Goal: Transaction & Acquisition: Purchase product/service

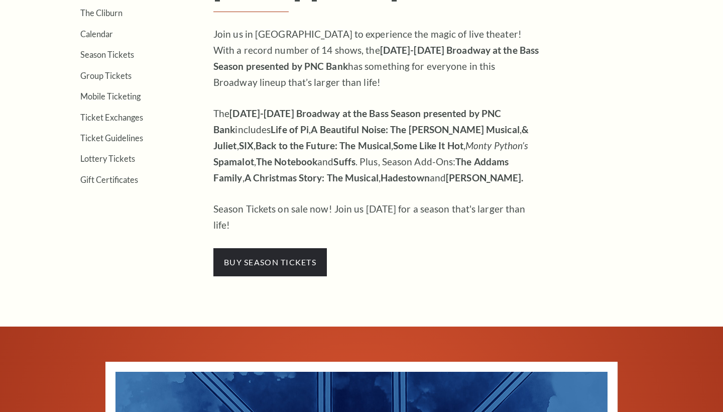
scroll to position [373, 0]
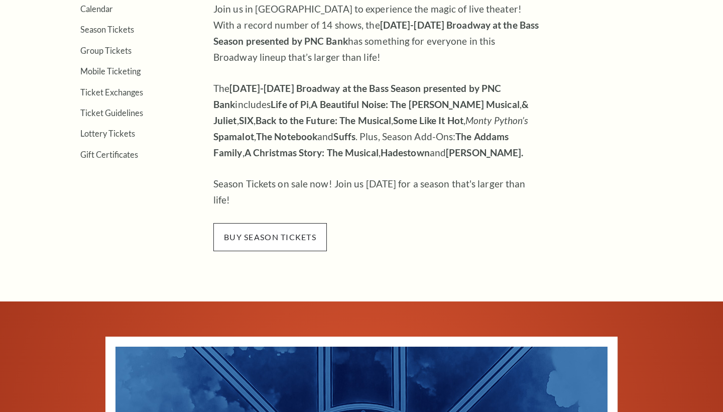
click at [256, 223] on span "buy season tickets" at bounding box center [269, 237] width 113 height 28
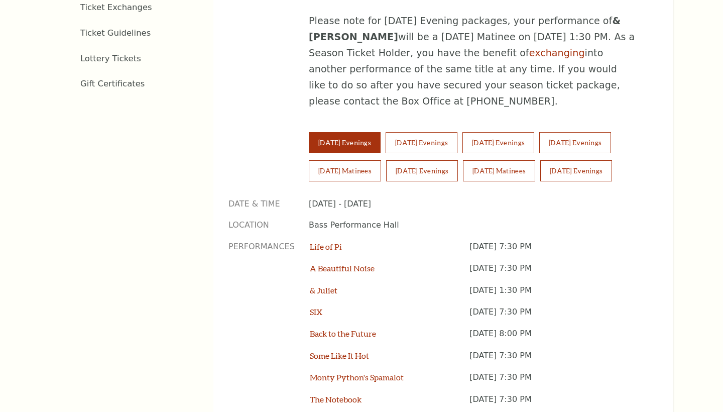
scroll to position [657, 0]
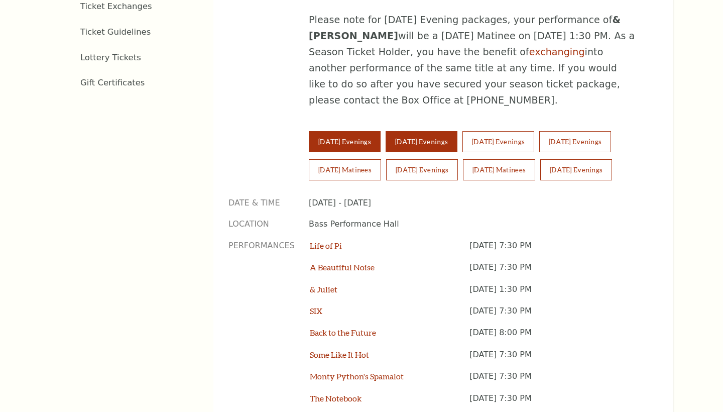
click at [419, 131] on button "Wednesday Evenings" at bounding box center [422, 141] width 72 height 21
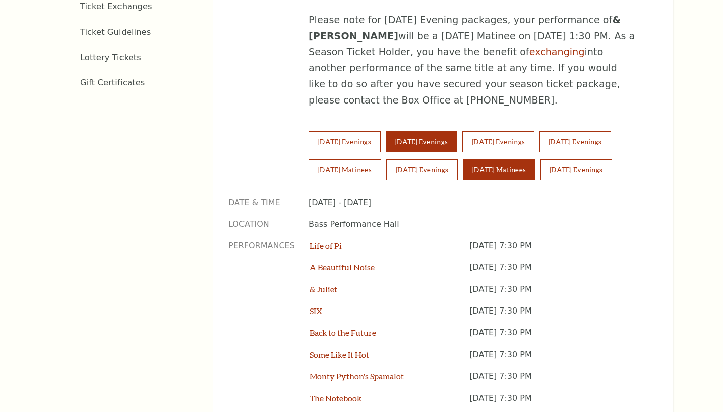
click at [502, 159] on button "Sunday Matinees" at bounding box center [499, 169] width 72 height 21
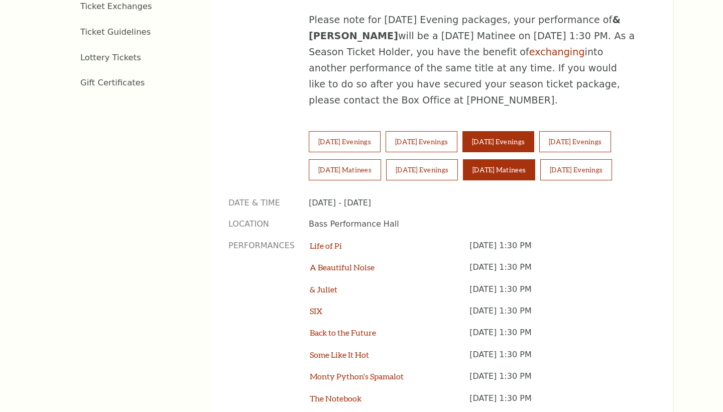
click at [512, 131] on button "Thursday Evenings" at bounding box center [498, 141] width 72 height 21
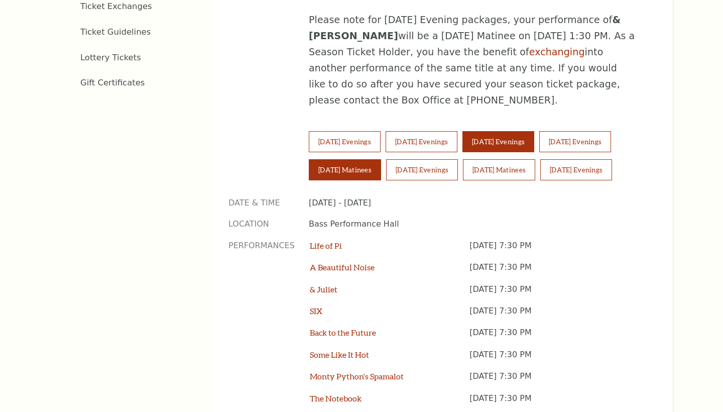
click at [371, 159] on button "Saturday Matinees" at bounding box center [345, 169] width 72 height 21
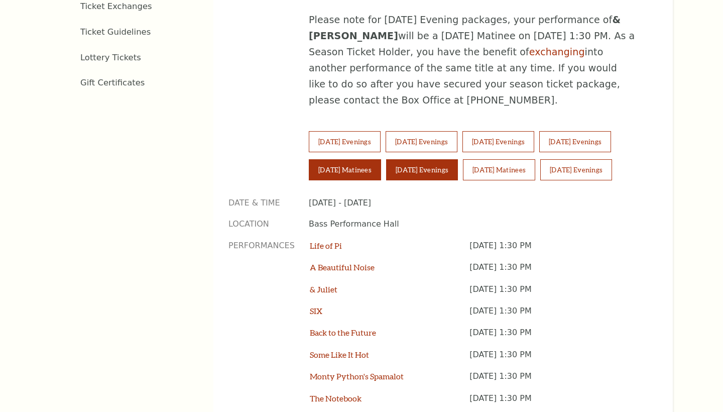
click at [438, 159] on button "Saturday Evenings" at bounding box center [422, 169] width 72 height 21
click at [332, 132] on div "Tuesday Evenings Wednesday Evenings Thursday Evenings Friday Evenings Saturday …" at bounding box center [476, 159] width 334 height 56
click at [346, 159] on button "Saturday Matinees" at bounding box center [345, 169] width 72 height 21
click at [416, 159] on button "Saturday Evenings" at bounding box center [422, 169] width 72 height 21
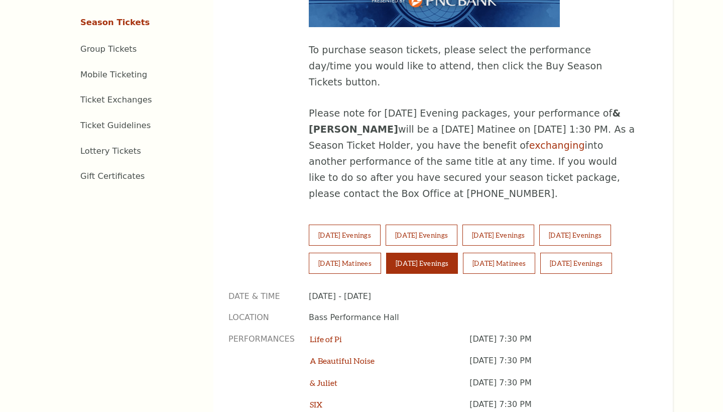
scroll to position [563, 0]
click at [529, 140] on link "exchanging" at bounding box center [557, 145] width 56 height 11
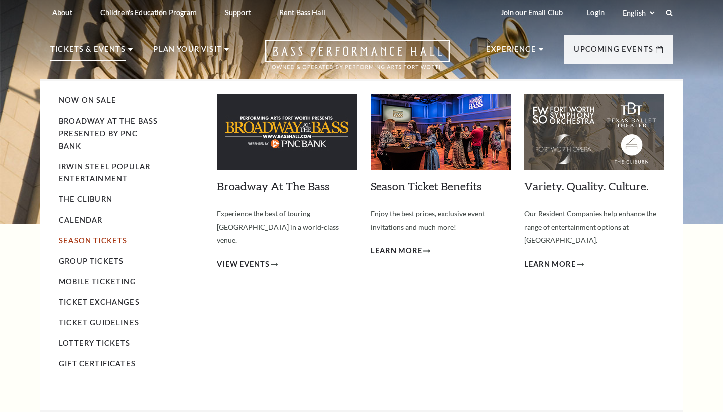
click at [108, 237] on link "Season Tickets" at bounding box center [93, 240] width 68 height 9
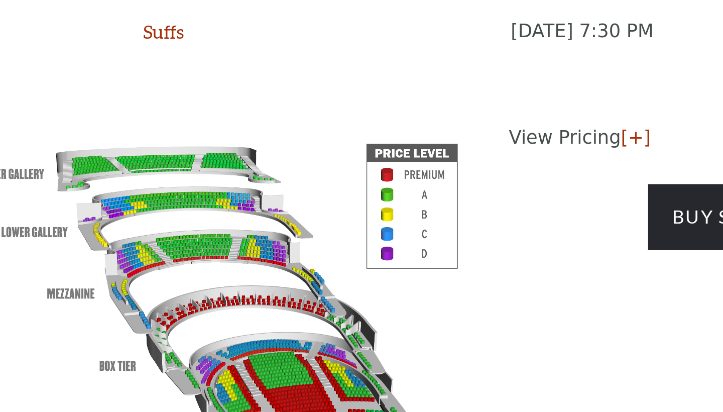
scroll to position [941, 0]
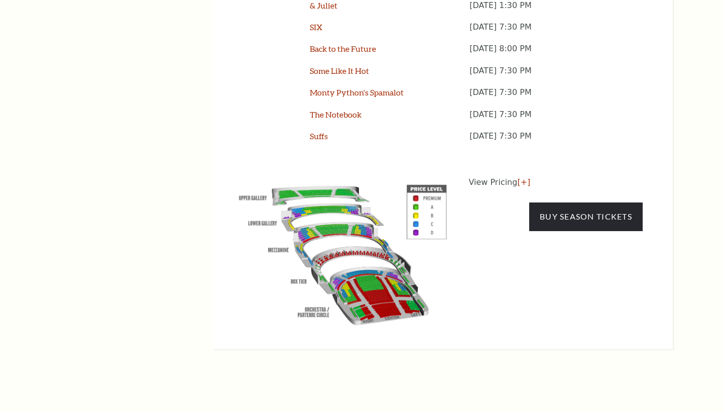
click at [501, 176] on p "View Pricing [+]" at bounding box center [556, 182] width 174 height 12
click at [521, 177] on link "[+]" at bounding box center [523, 182] width 13 height 10
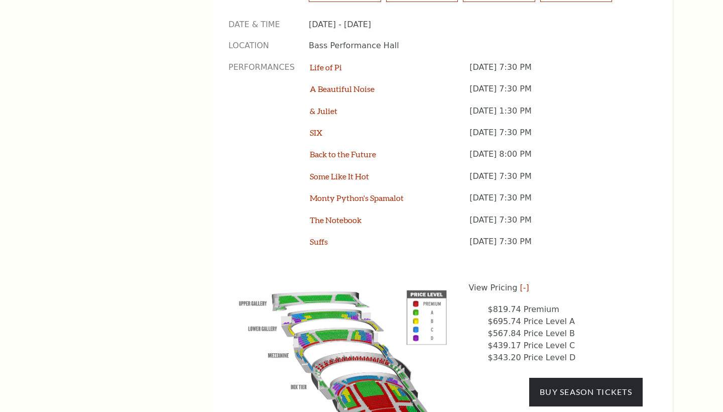
scroll to position [837, 0]
